Goal: Information Seeking & Learning: Learn about a topic

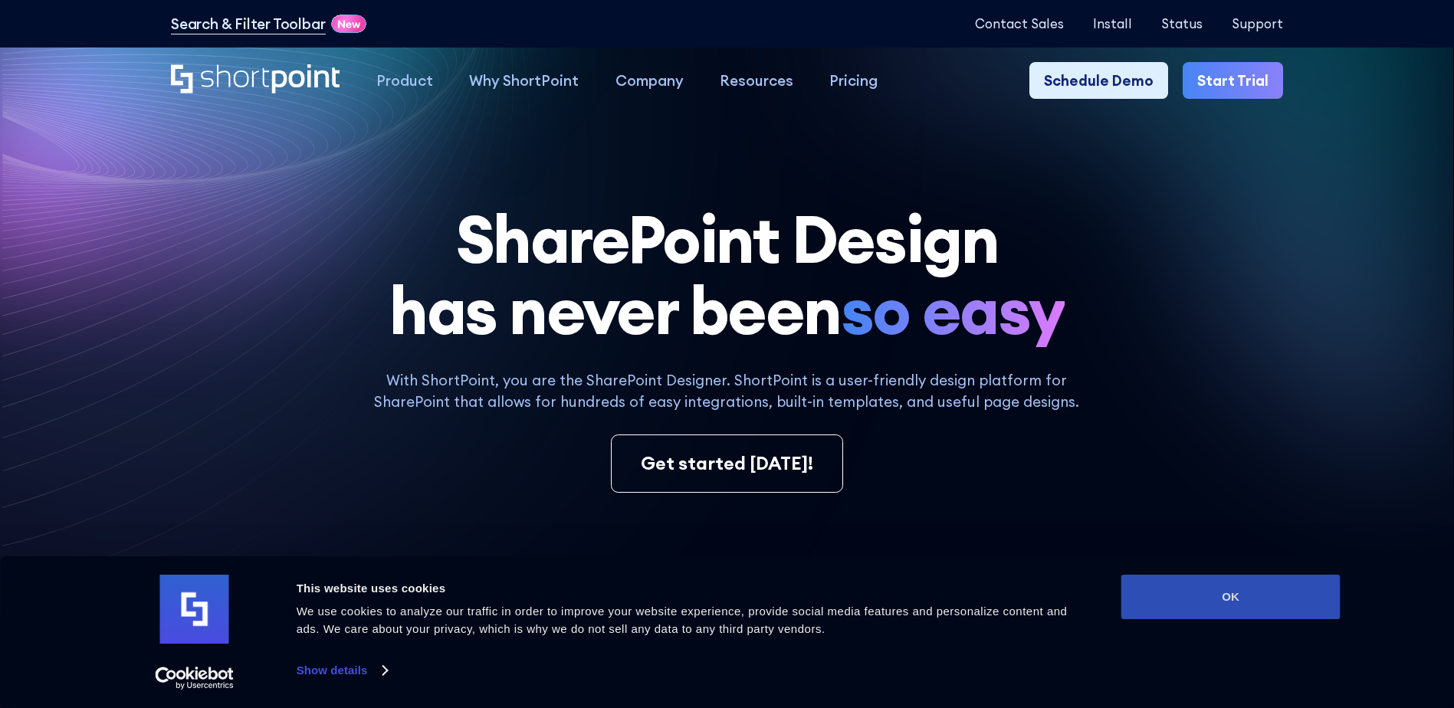
click at [1212, 588] on button "OK" at bounding box center [1230, 597] width 219 height 44
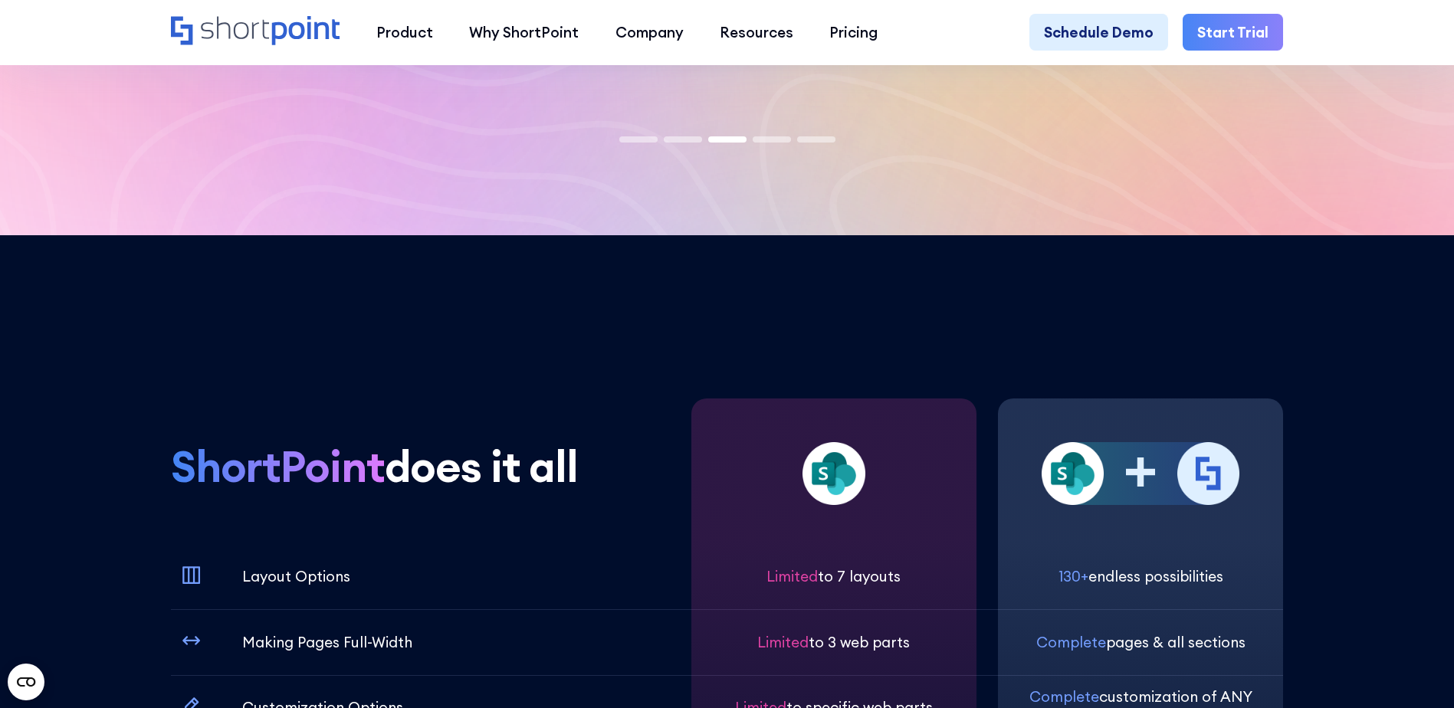
scroll to position [4905, 0]
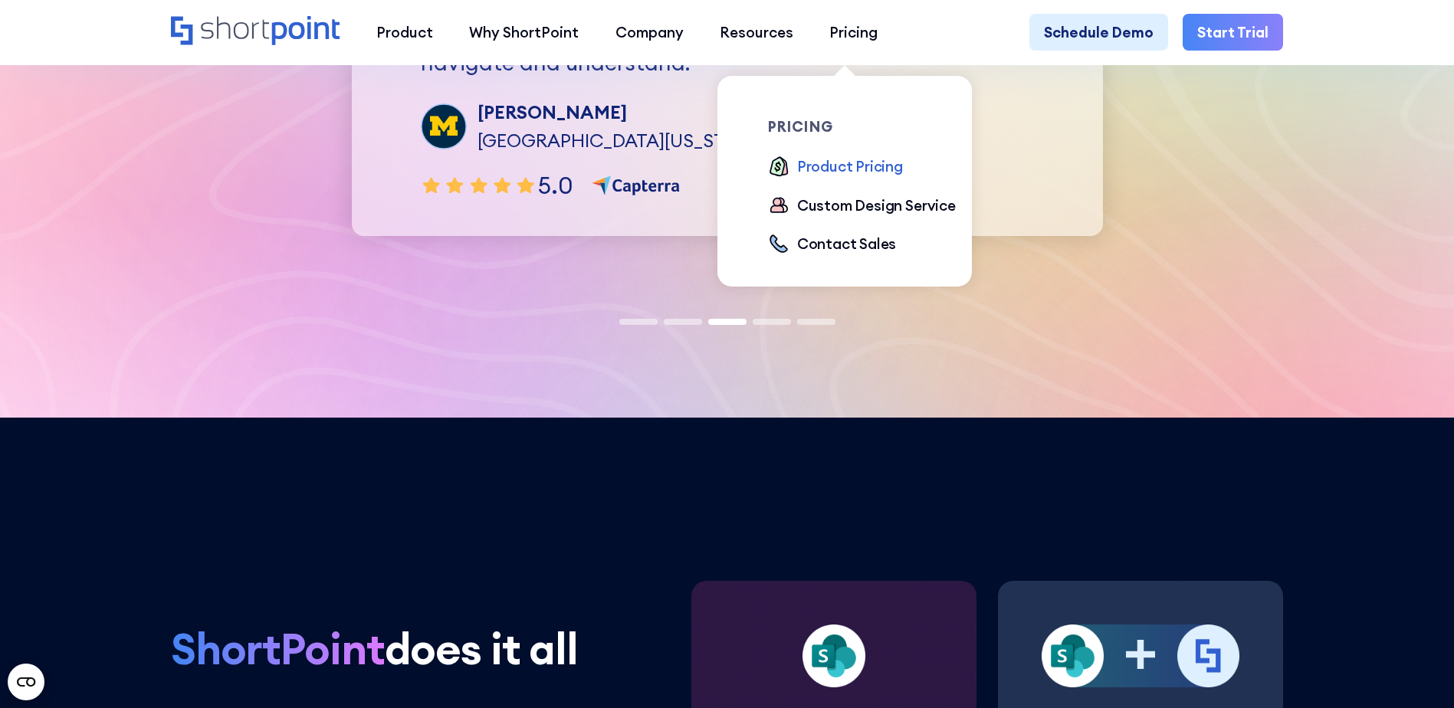
click at [831, 162] on div "Product Pricing" at bounding box center [850, 166] width 106 height 21
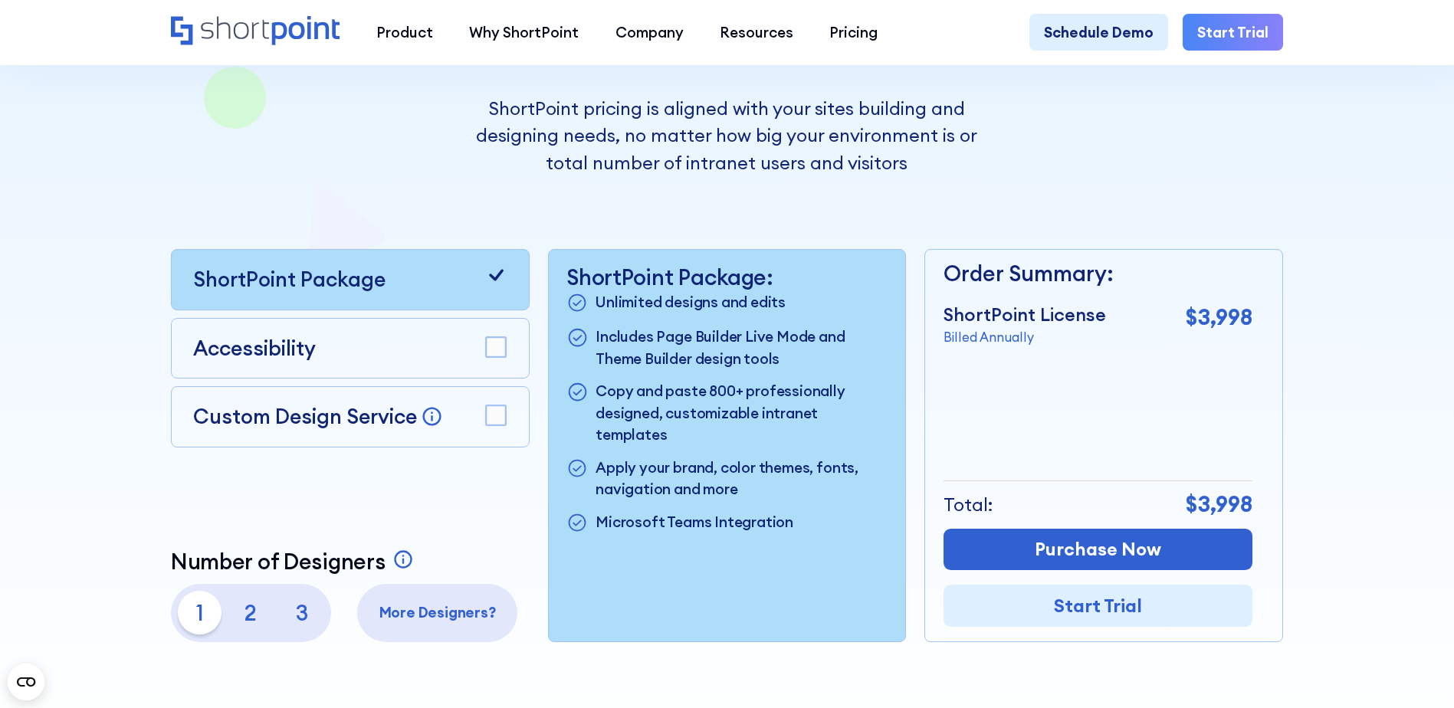
scroll to position [307, 0]
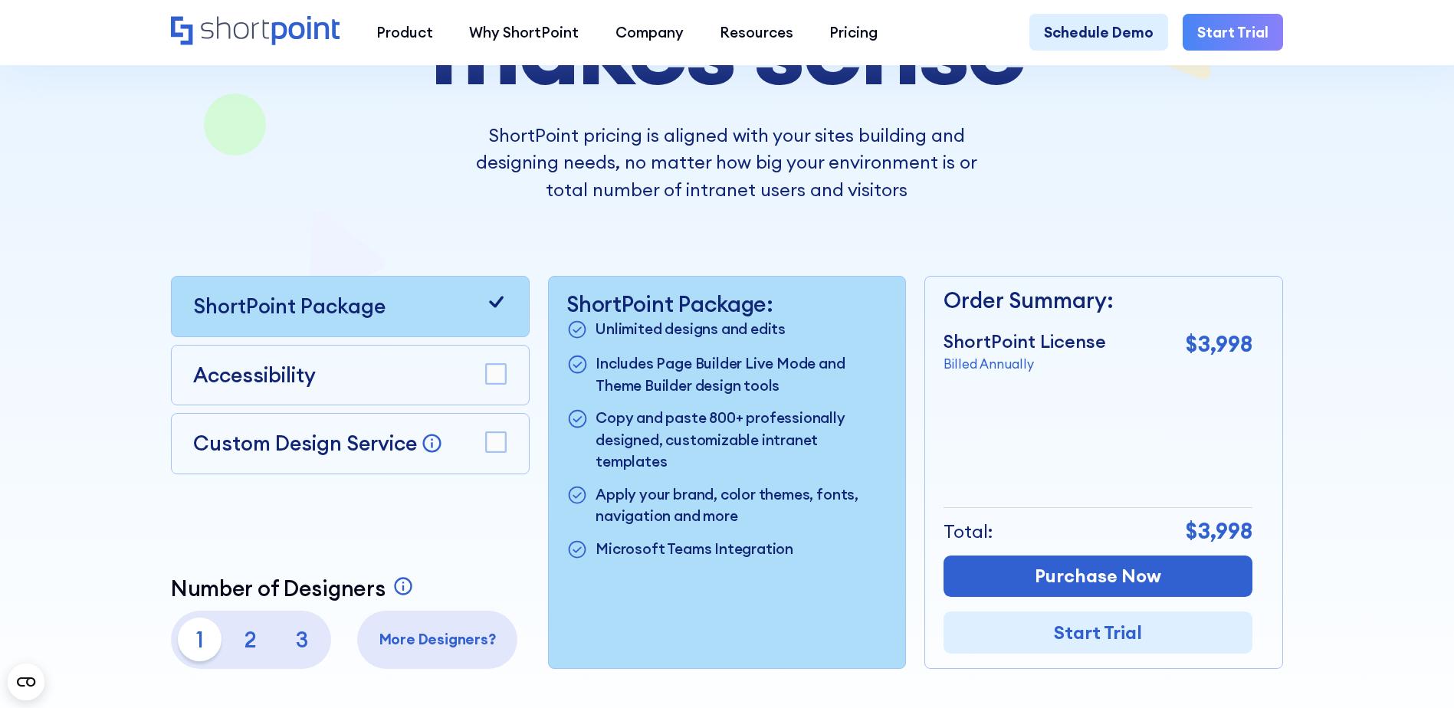
click at [488, 376] on rect at bounding box center [496, 374] width 20 height 20
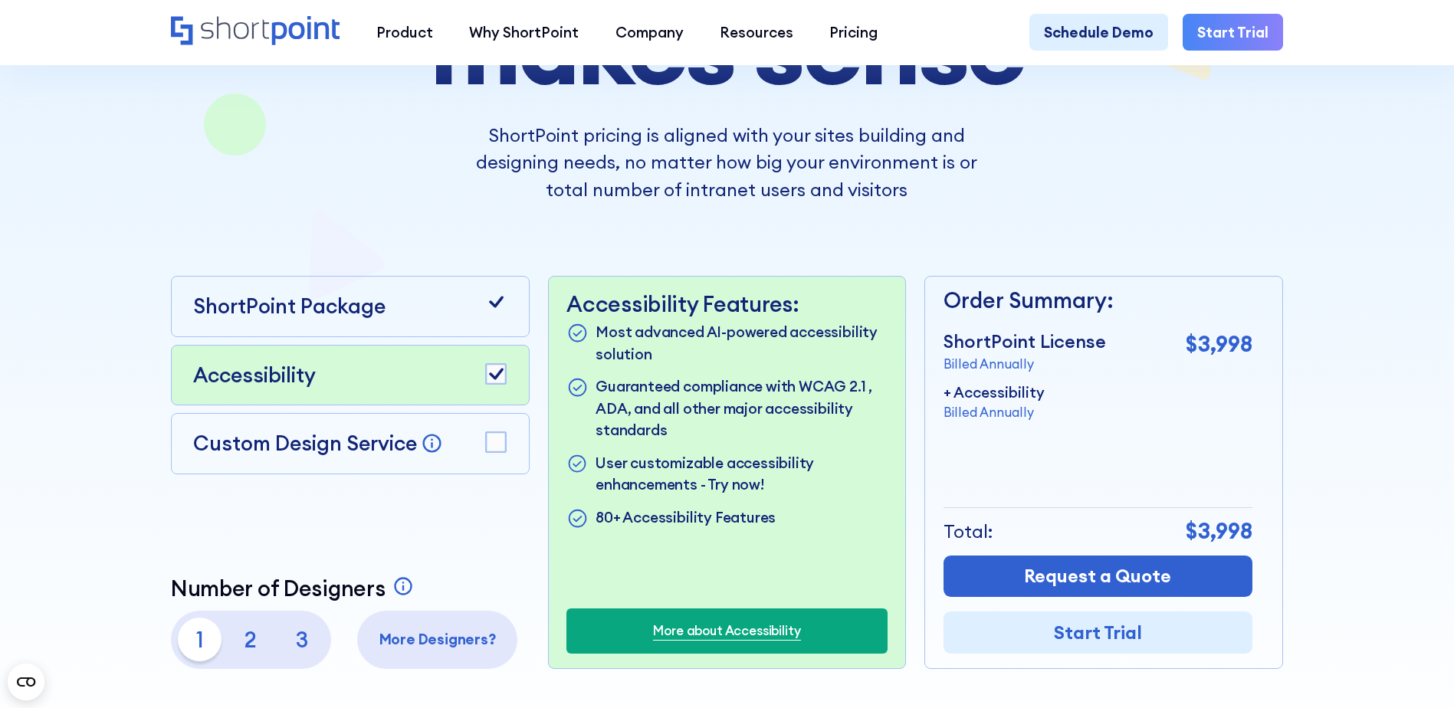
click at [494, 379] on icon at bounding box center [496, 373] width 15 height 11
click at [493, 451] on rect at bounding box center [496, 442] width 20 height 20
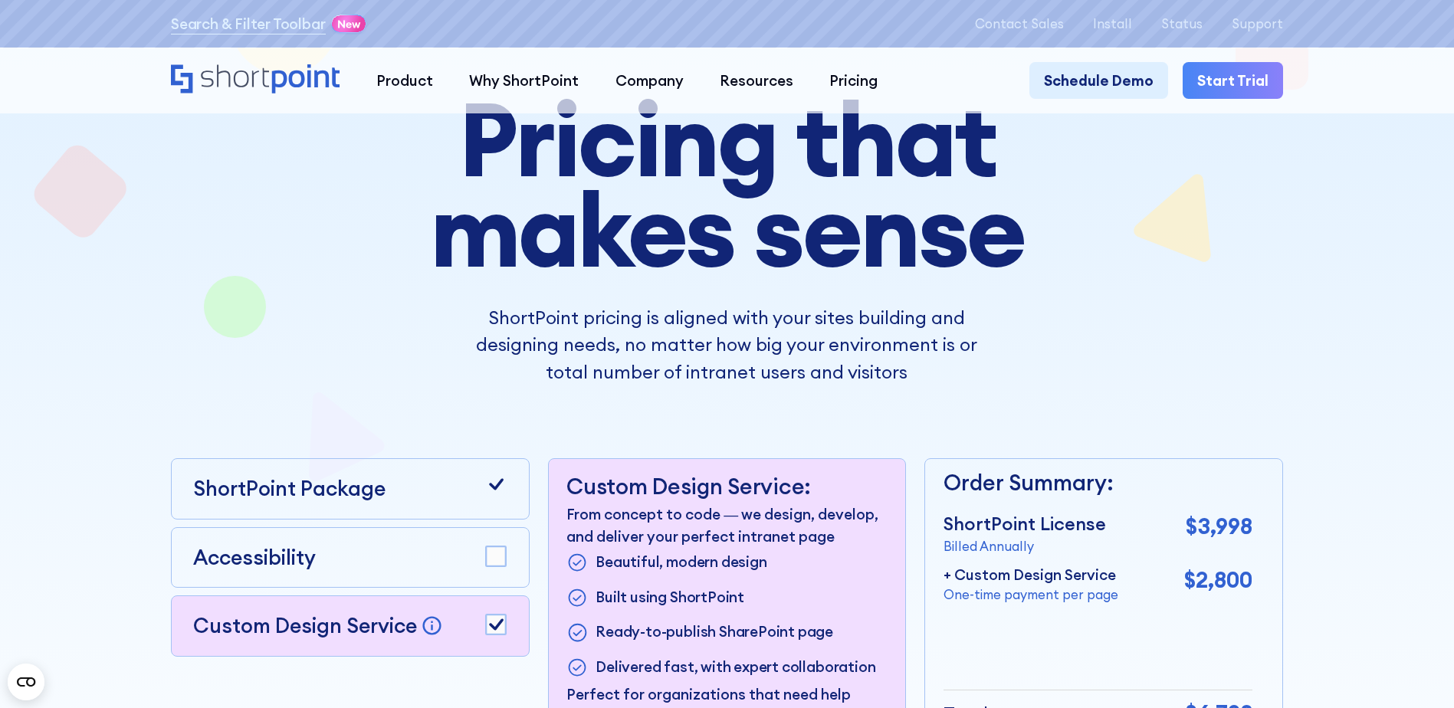
scroll to position [0, 0]
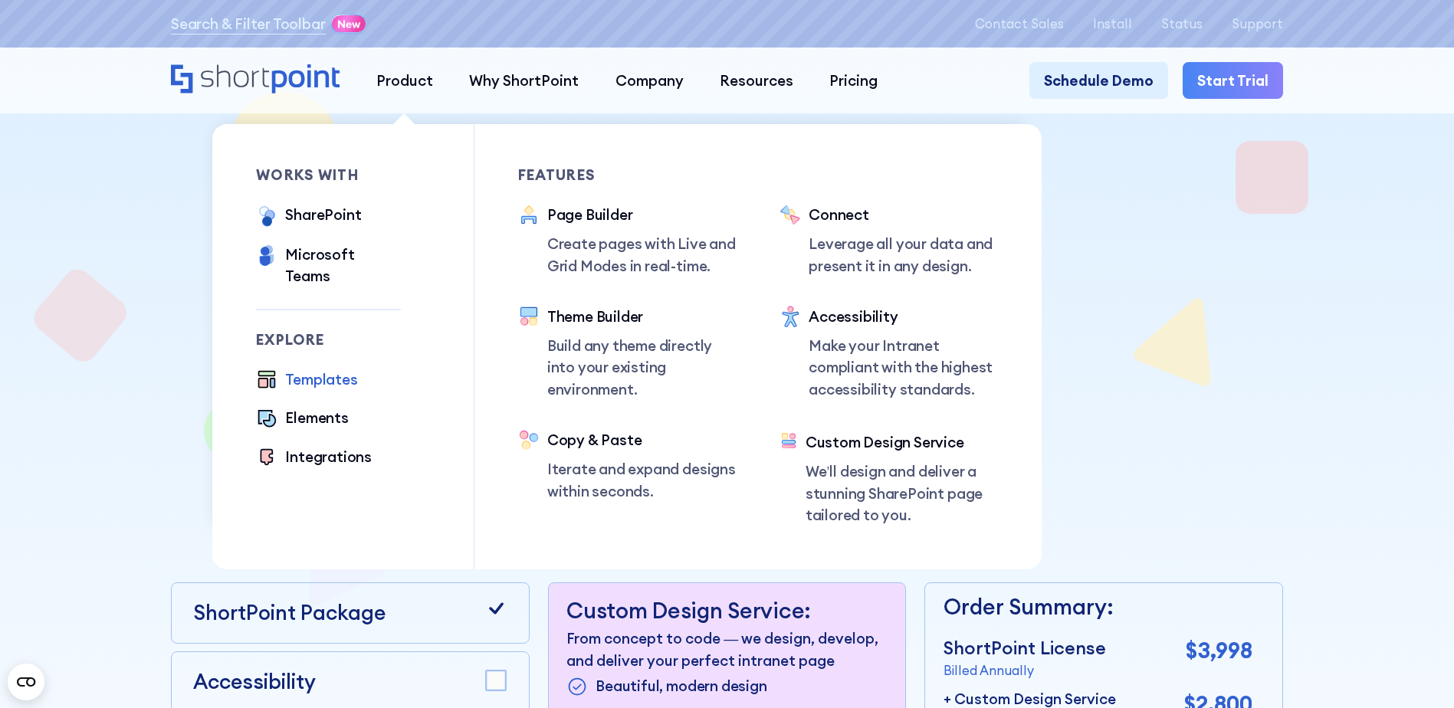
click at [311, 369] on div "Templates" at bounding box center [321, 379] width 72 height 21
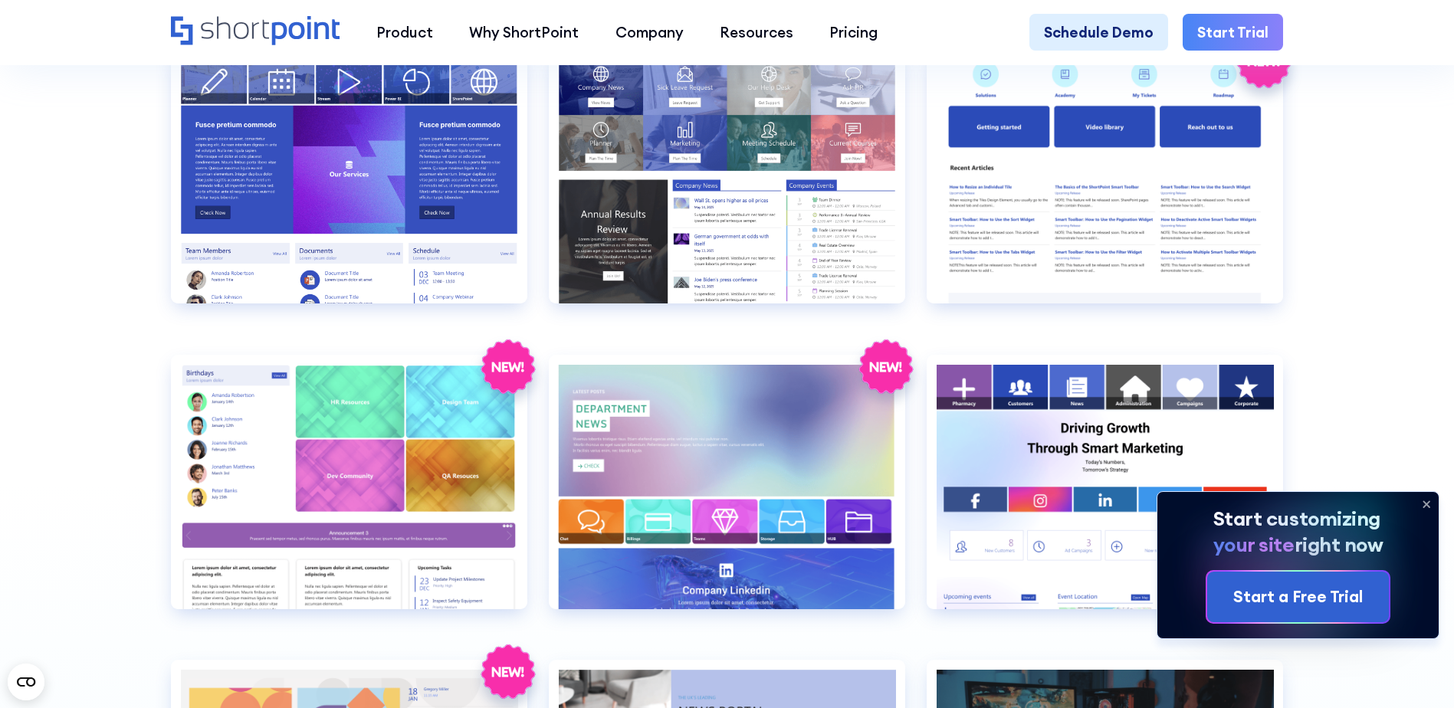
scroll to position [3525, 0]
